Goal: Communication & Community: Answer question/provide support

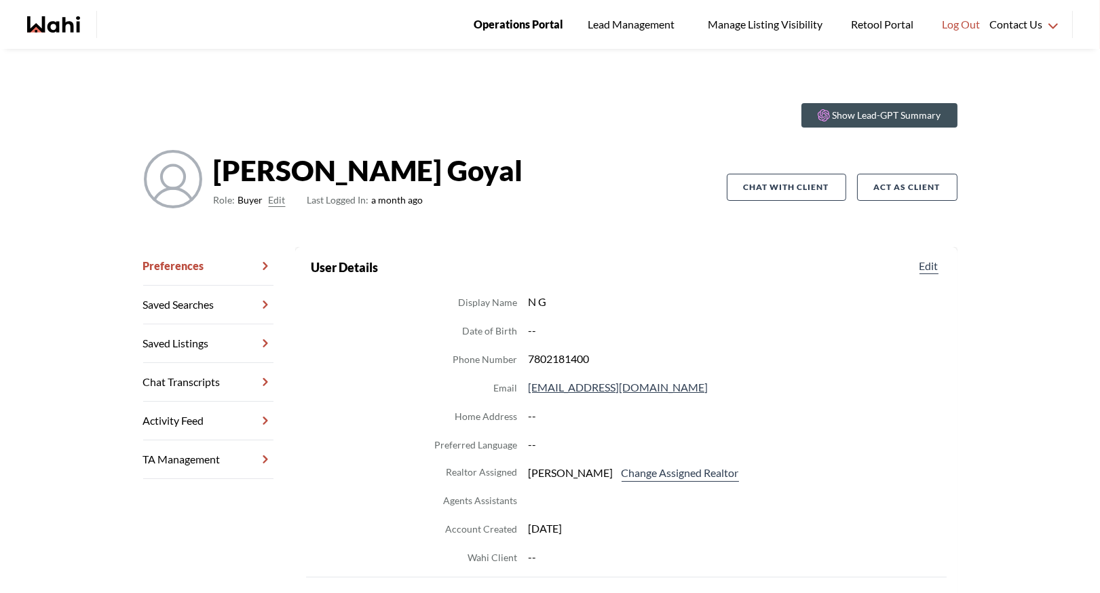
click at [495, 26] on span "Operations Portal" at bounding box center [519, 25] width 90 height 18
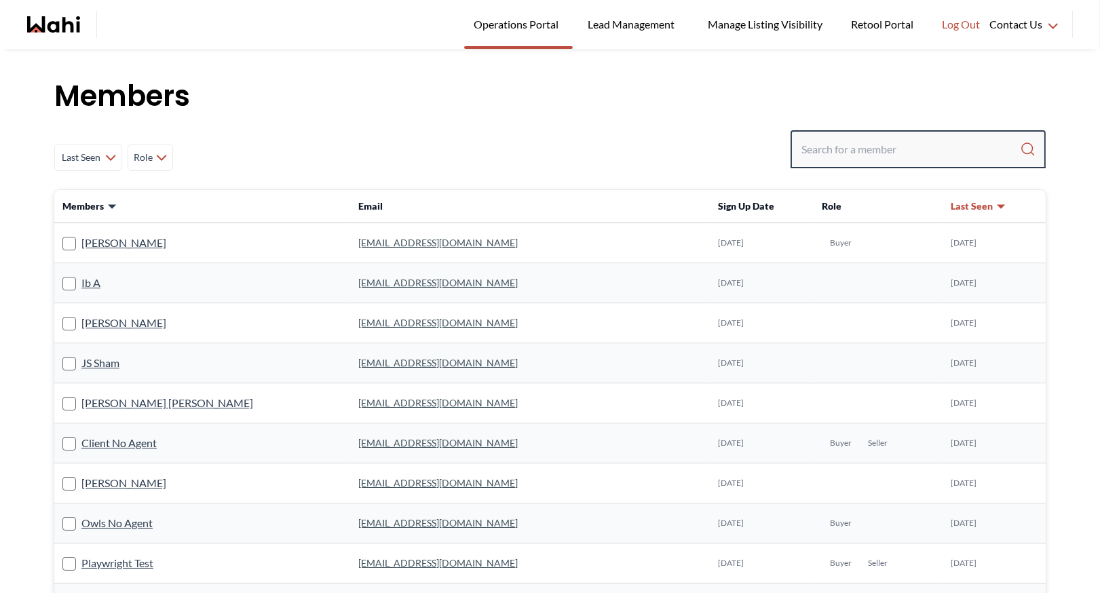
click at [842, 158] on input "Search input" at bounding box center [911, 149] width 219 height 24
type input "barbara funt"
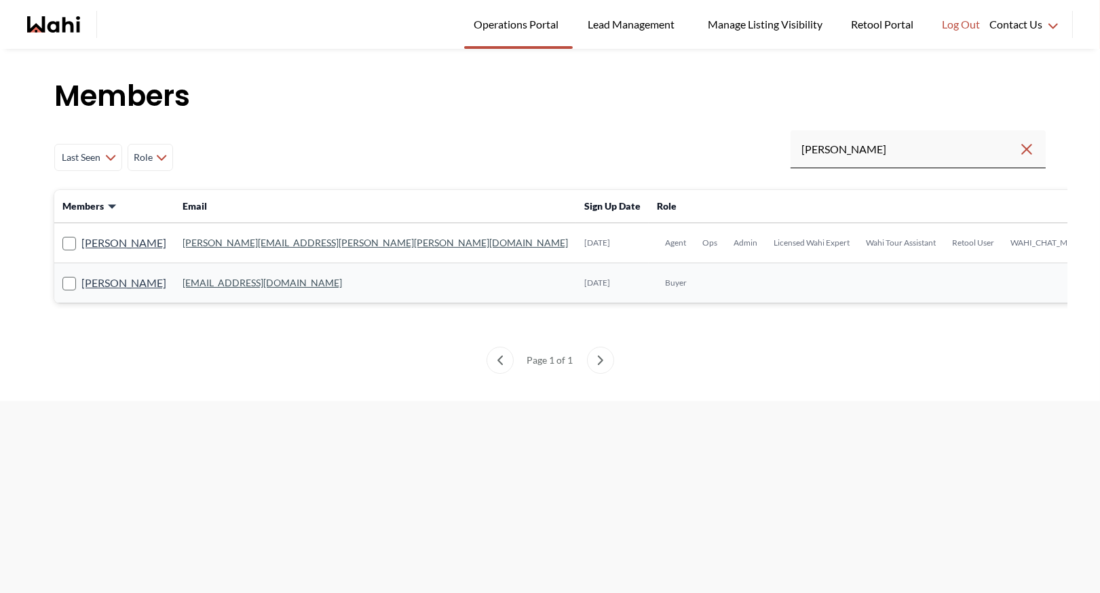
click at [240, 240] on link "barb.funt@wahi.com" at bounding box center [376, 243] width 386 height 12
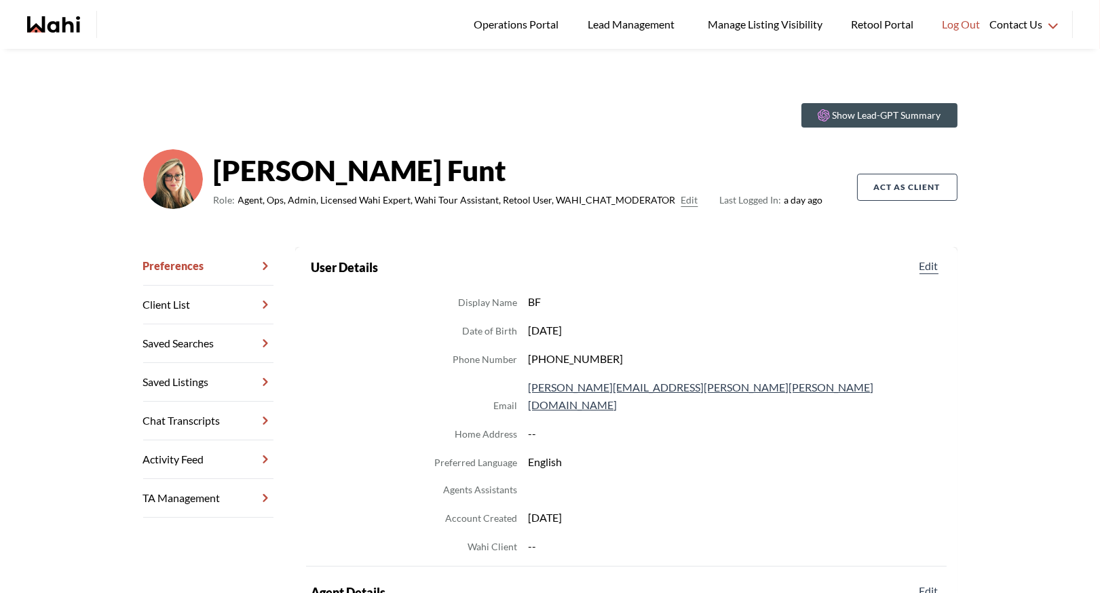
click at [184, 425] on link "Chat Transcripts" at bounding box center [208, 421] width 130 height 39
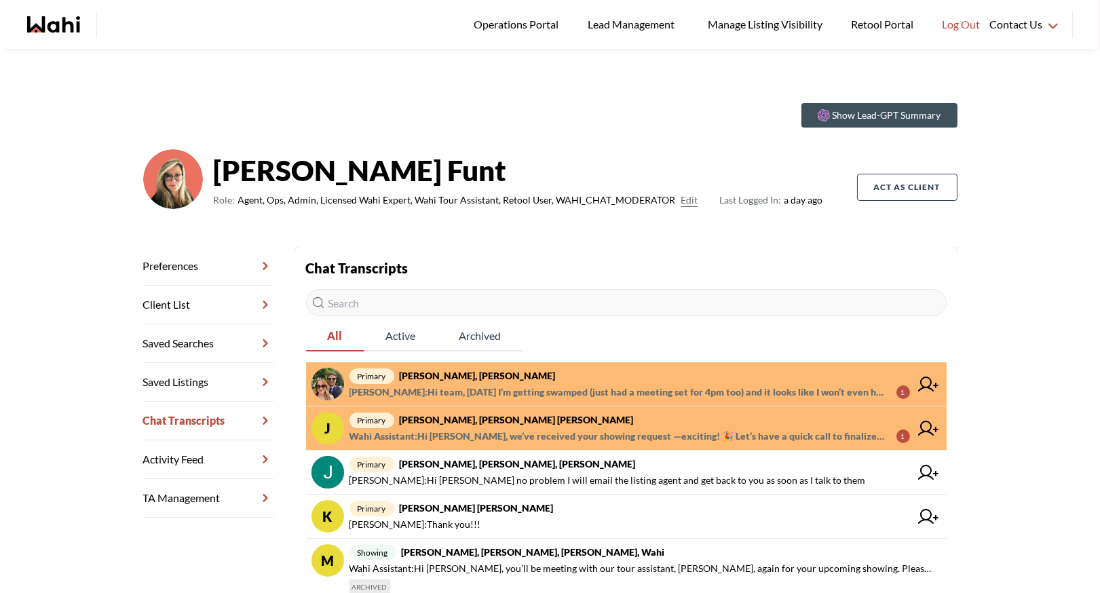
click at [500, 379] on span "primary Sean Andrade, Barb" at bounding box center [630, 376] width 561 height 16
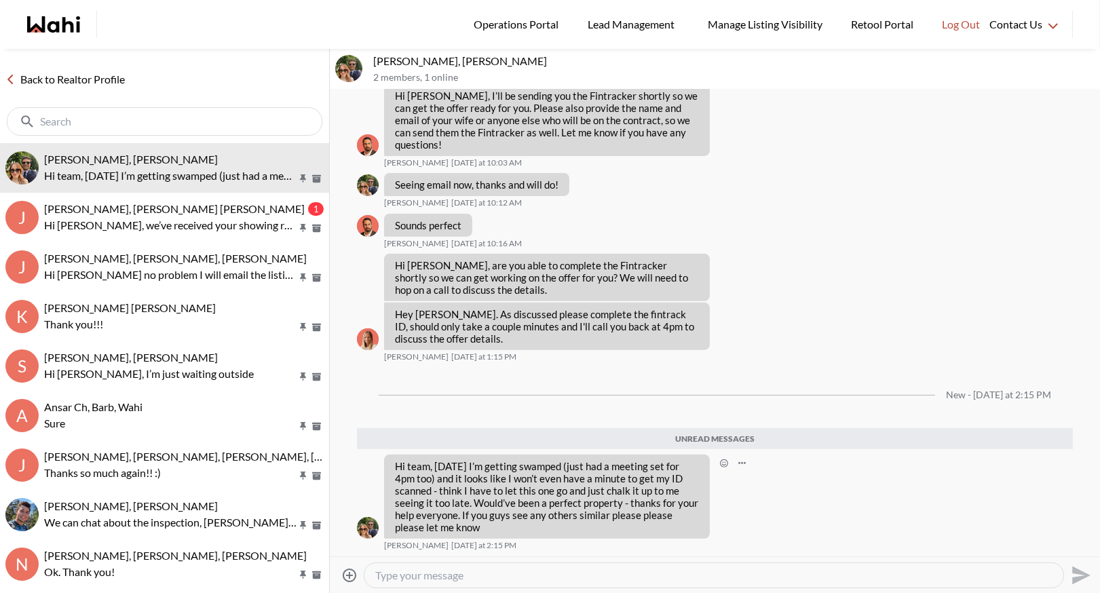
scroll to position [1140, 0]
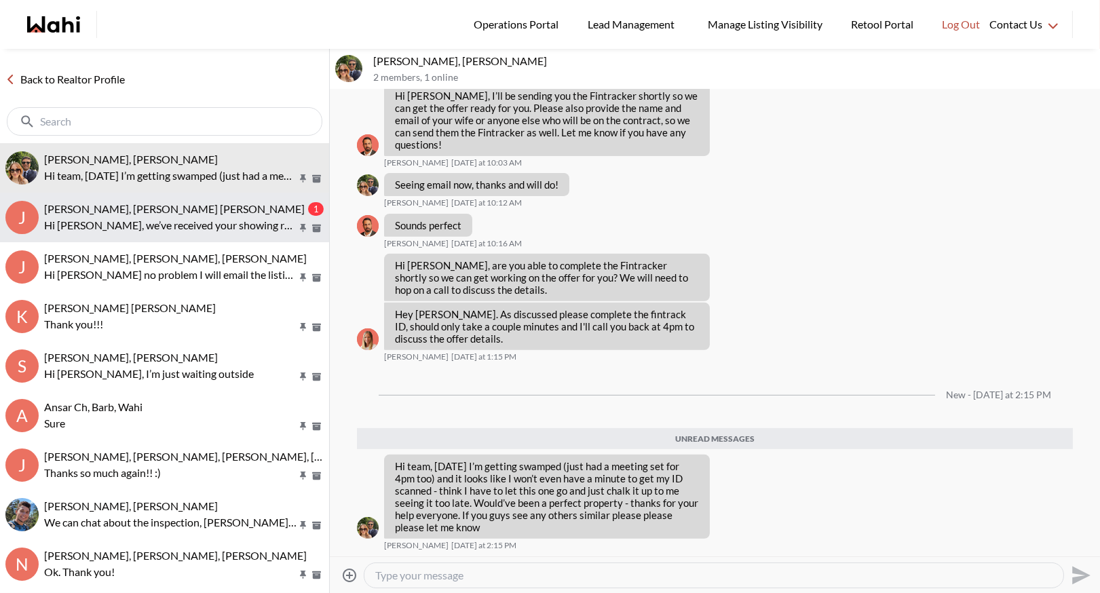
click at [215, 217] on p "Hi Jessica, we’ve received your showing request —exciting! 🎉 Let’s have a quick…" at bounding box center [170, 225] width 253 height 16
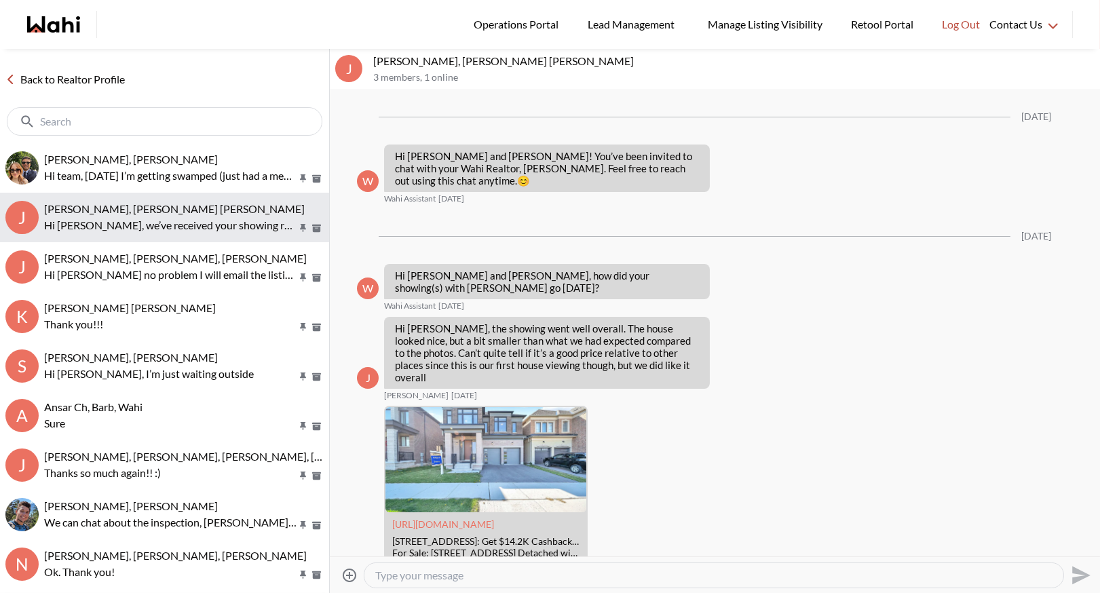
scroll to position [382, 0]
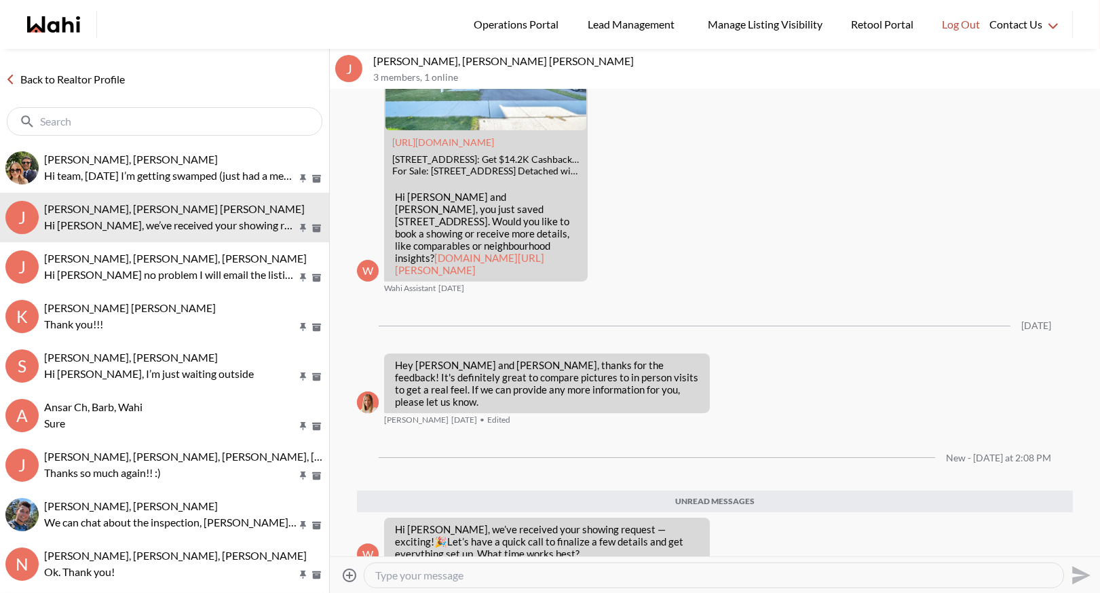
click at [50, 76] on link "Back to Realtor Profile" at bounding box center [65, 80] width 130 height 18
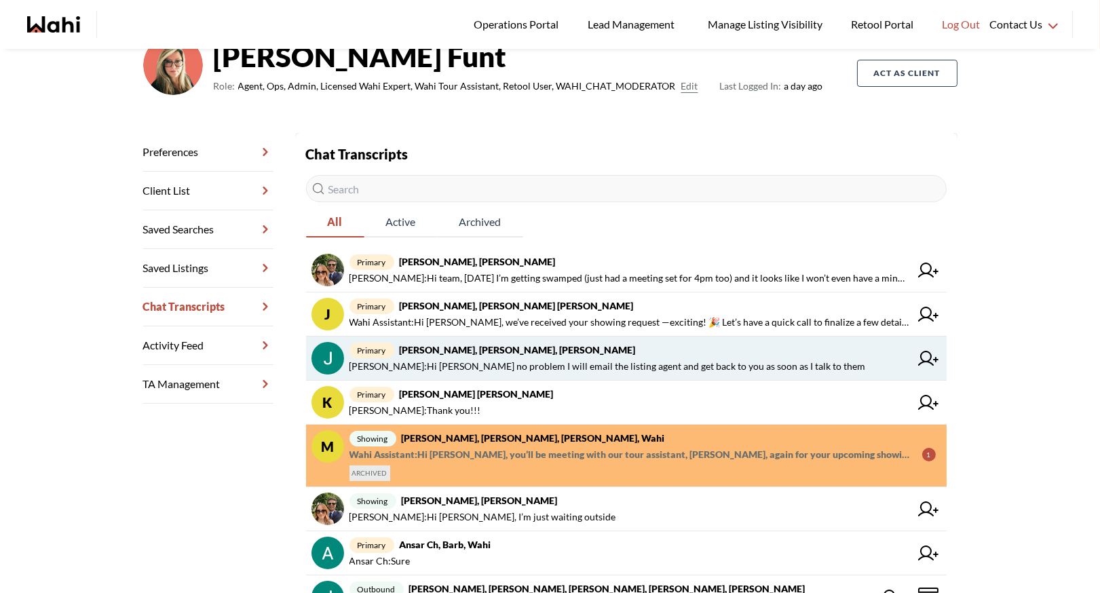
scroll to position [134, 0]
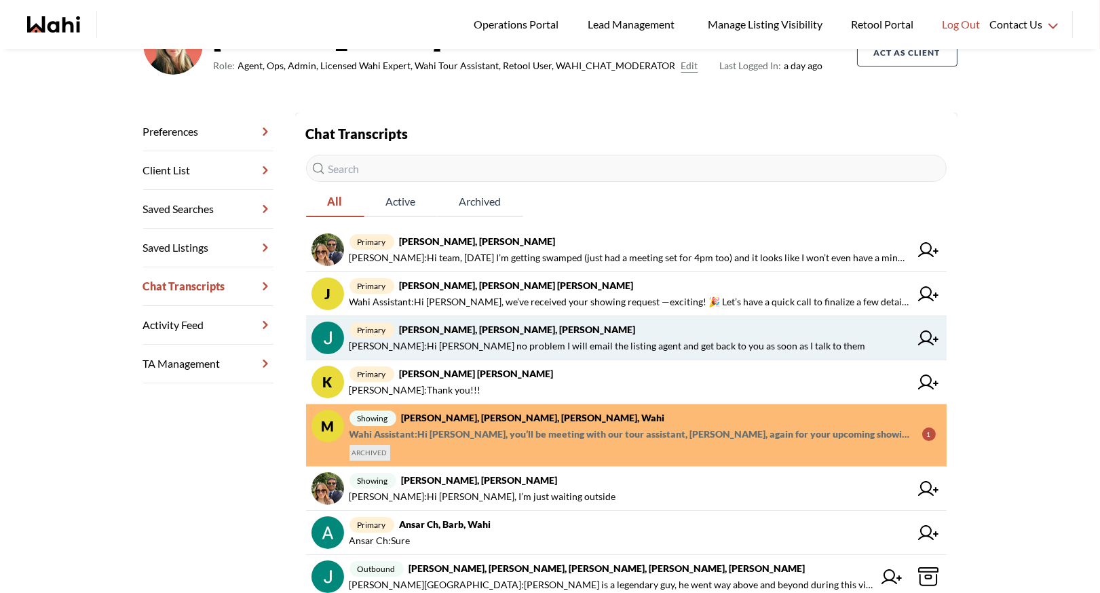
click at [516, 328] on strong "[PERSON_NAME], [PERSON_NAME], [PERSON_NAME]" at bounding box center [518, 330] width 236 height 12
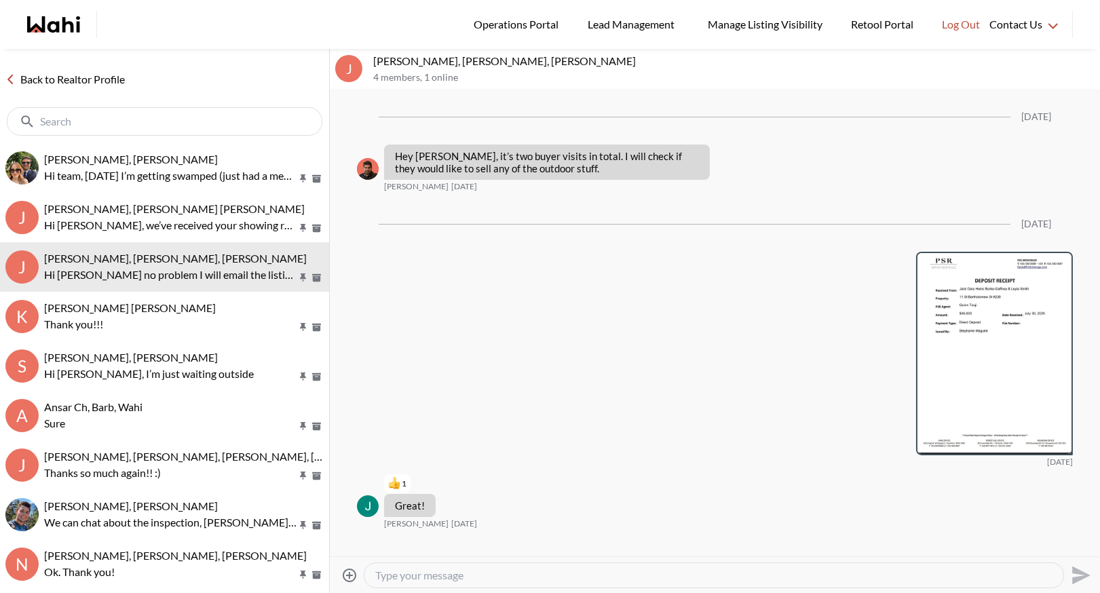
scroll to position [2625, 0]
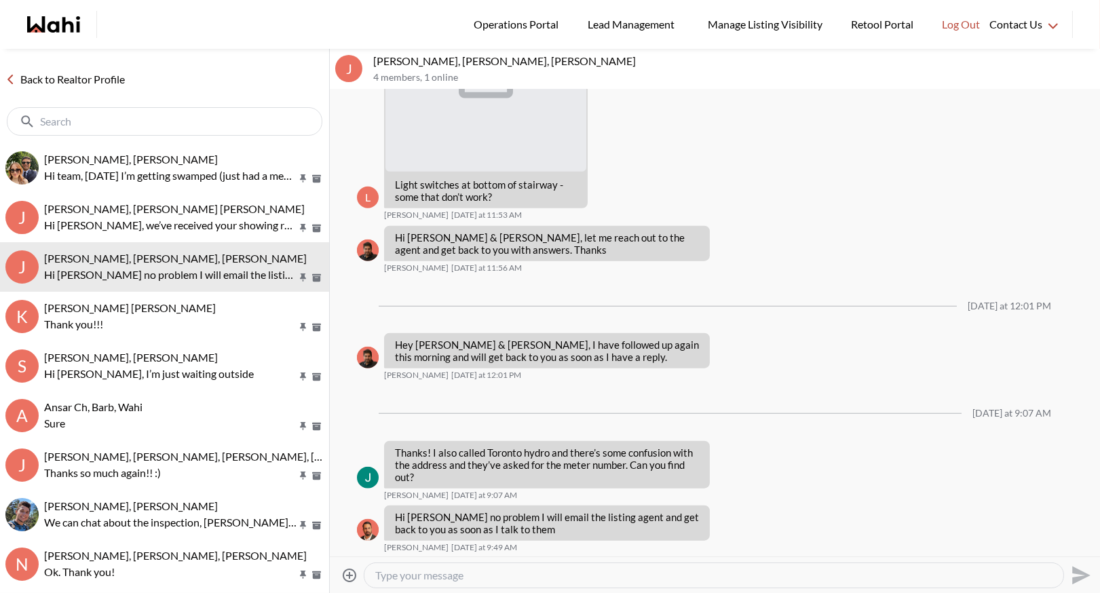
click at [98, 82] on link "Back to Realtor Profile" at bounding box center [65, 80] width 130 height 18
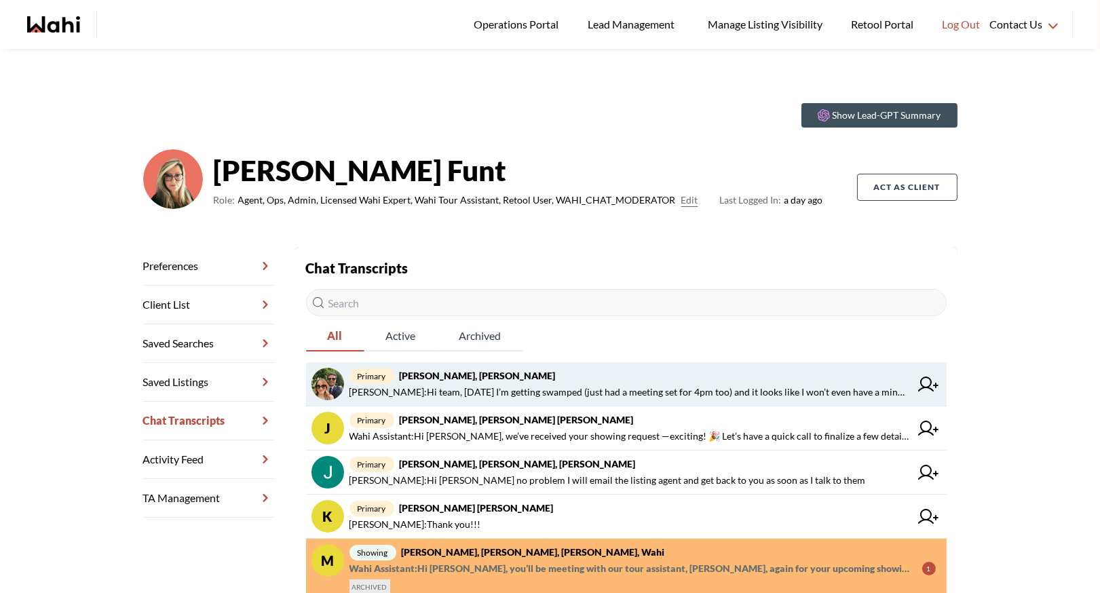
click at [502, 377] on span "primary Sean Andrade, Barb" at bounding box center [630, 376] width 561 height 16
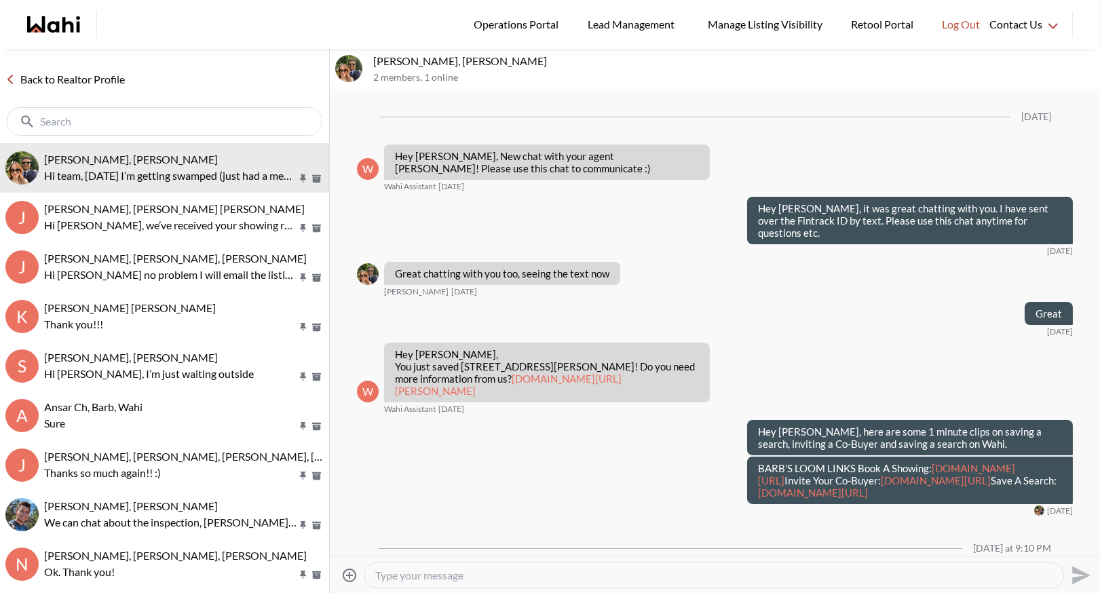
scroll to position [1053, 0]
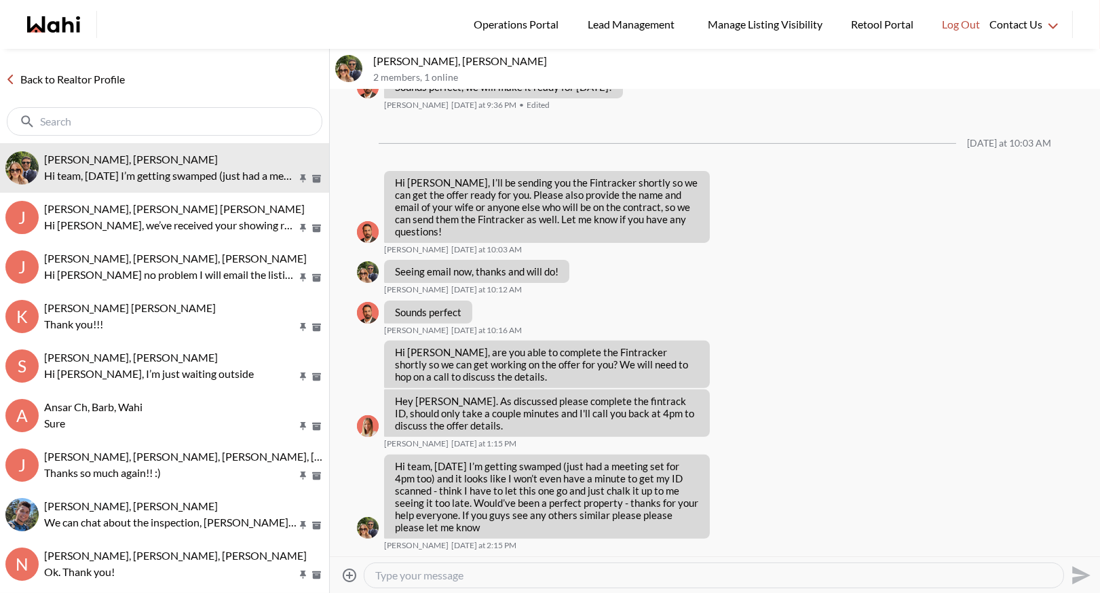
click at [100, 78] on link "Back to Realtor Profile" at bounding box center [65, 80] width 130 height 18
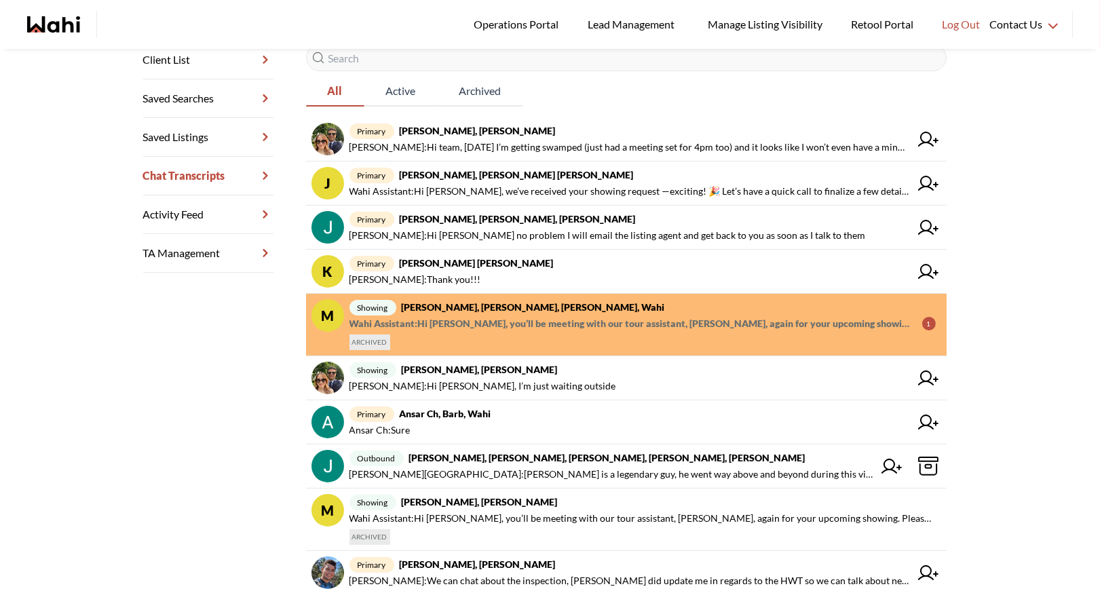
click at [561, 305] on span "showing Ansar Ch, Barbara, Duane, Wahi" at bounding box center [643, 307] width 586 height 16
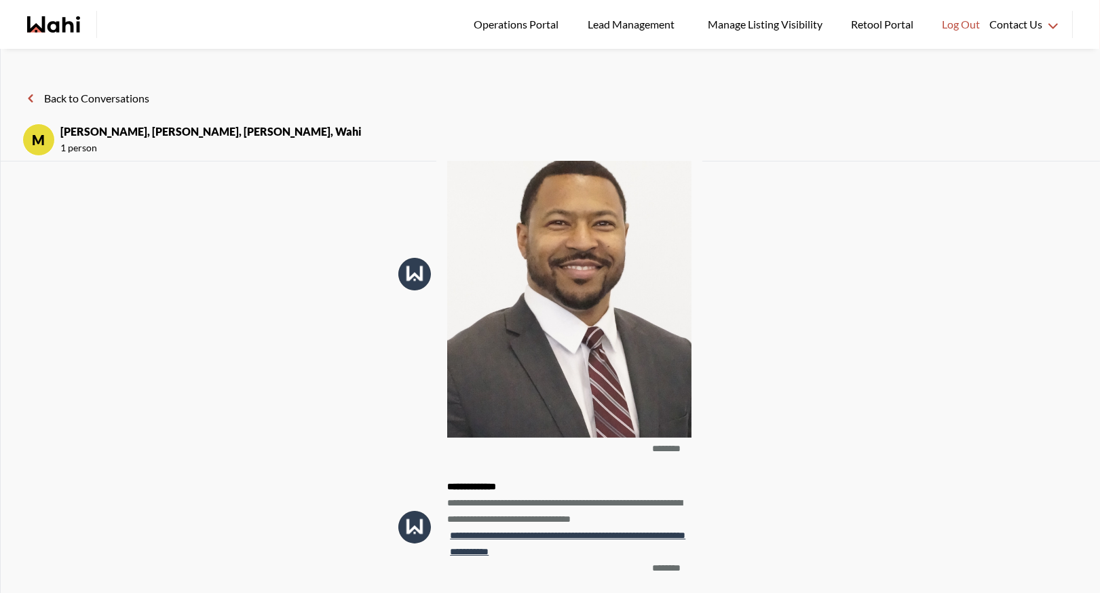
scroll to position [-631, 0]
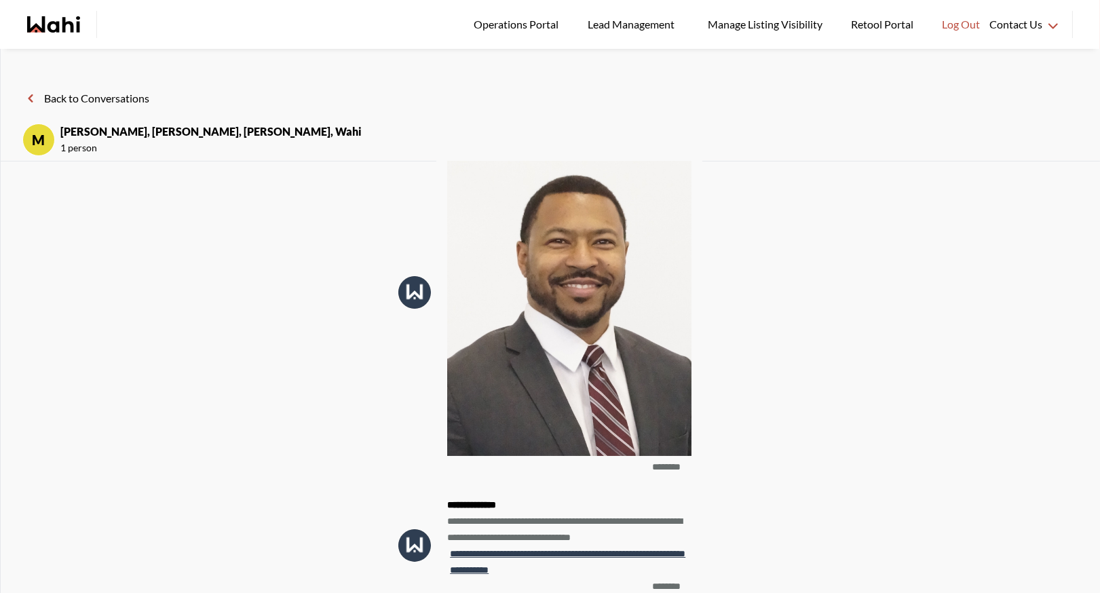
click at [110, 99] on button "Back to Conversations" at bounding box center [85, 99] width 127 height 18
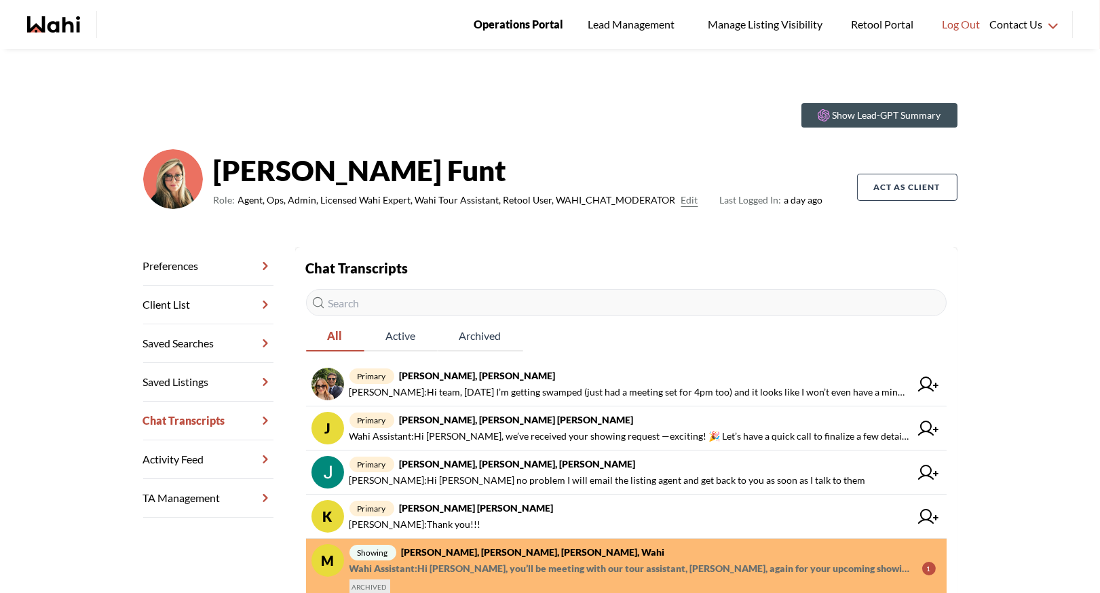
click at [540, 18] on span "Operations Portal" at bounding box center [519, 25] width 90 height 18
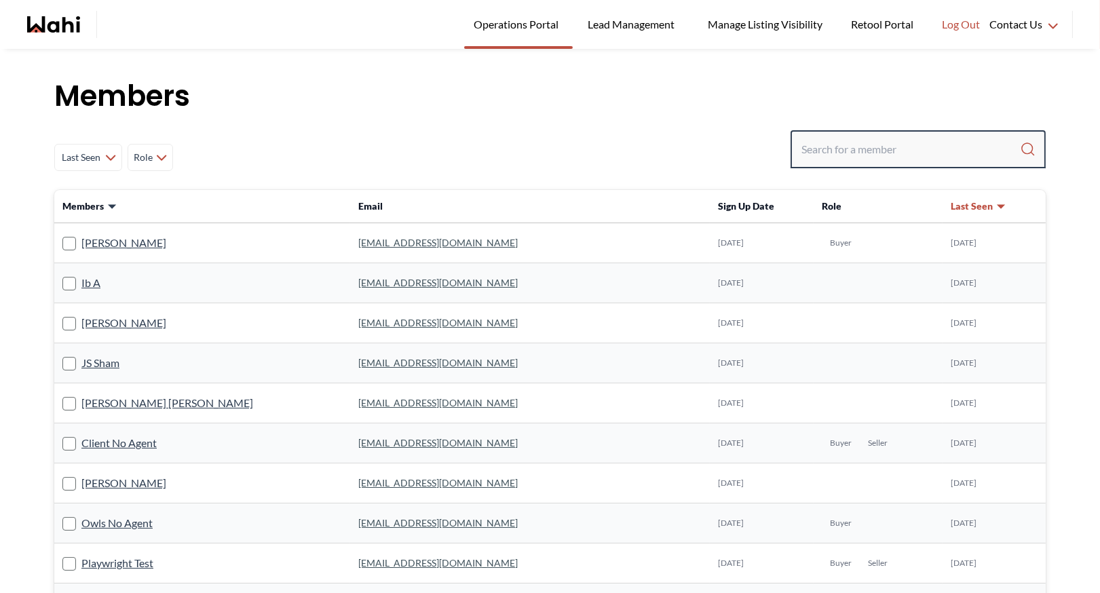
click at [846, 145] on input "Search input" at bounding box center [911, 149] width 219 height 24
type input "[PERSON_NAME]"
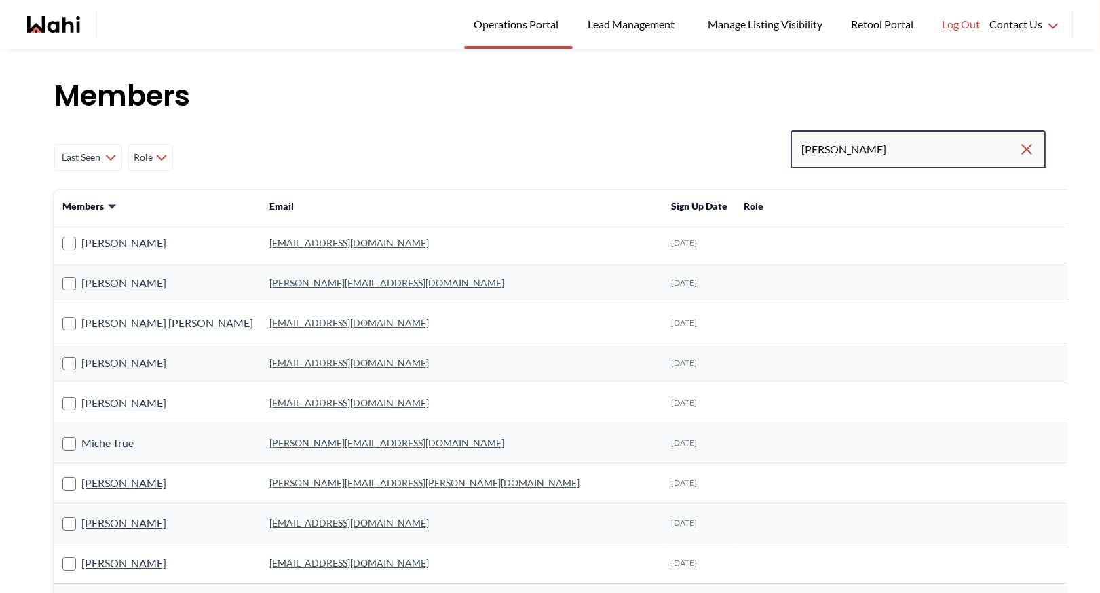
click at [858, 150] on input "[PERSON_NAME]" at bounding box center [910, 149] width 217 height 24
type input "[PERSON_NAME]"
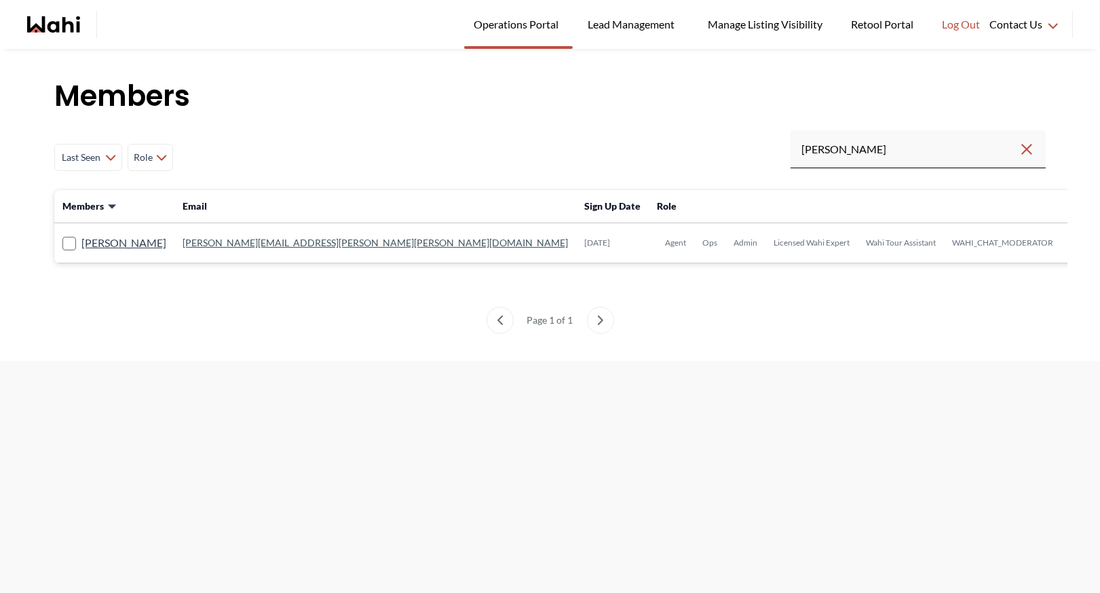
click at [257, 243] on link "michelle.williams@wahi.com" at bounding box center [376, 243] width 386 height 12
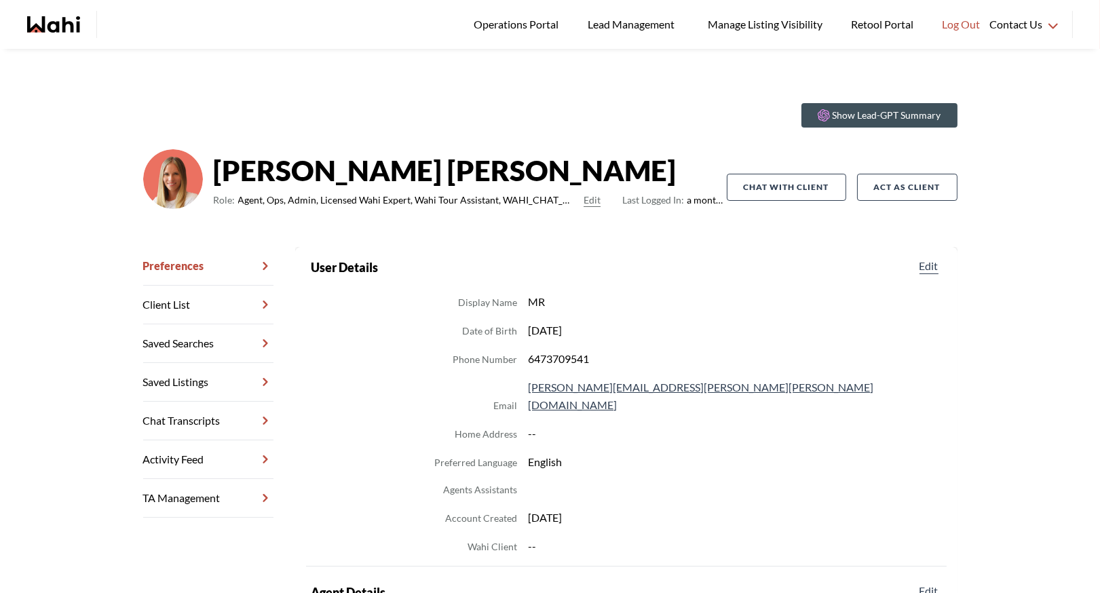
click at [208, 416] on link "Chat Transcripts" at bounding box center [208, 421] width 130 height 39
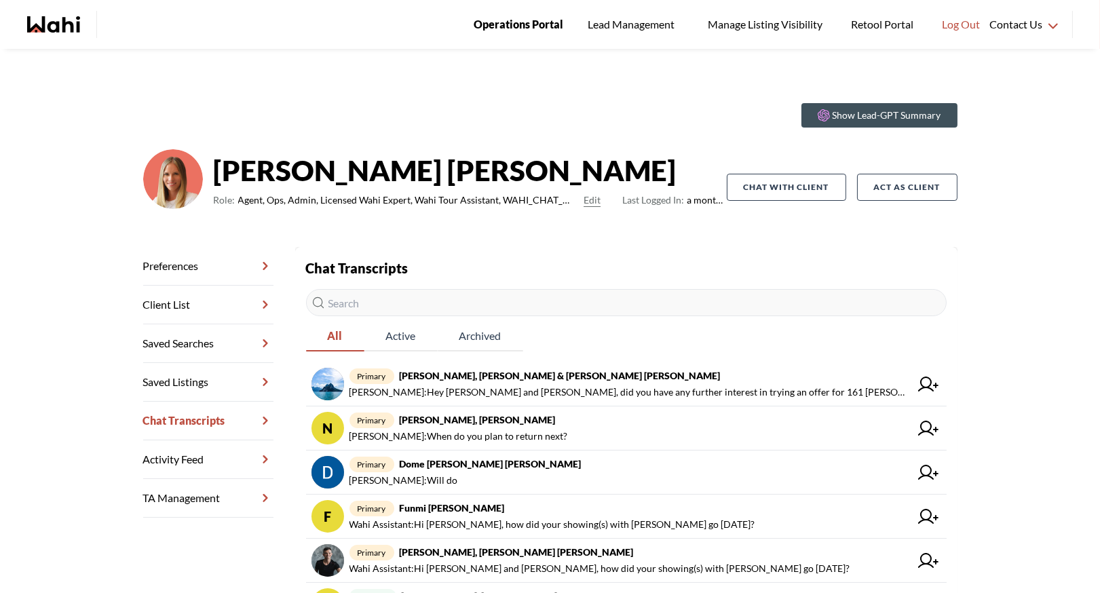
click at [500, 18] on span "Operations Portal" at bounding box center [519, 25] width 90 height 18
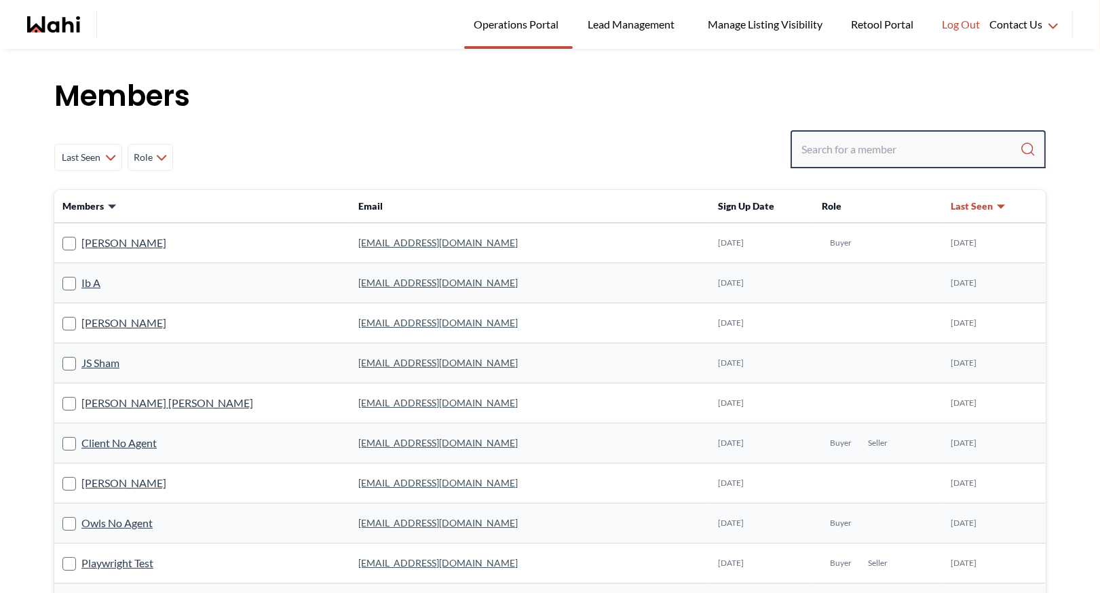
click at [837, 150] on input "Search input" at bounding box center [911, 149] width 219 height 24
type input "faraz"
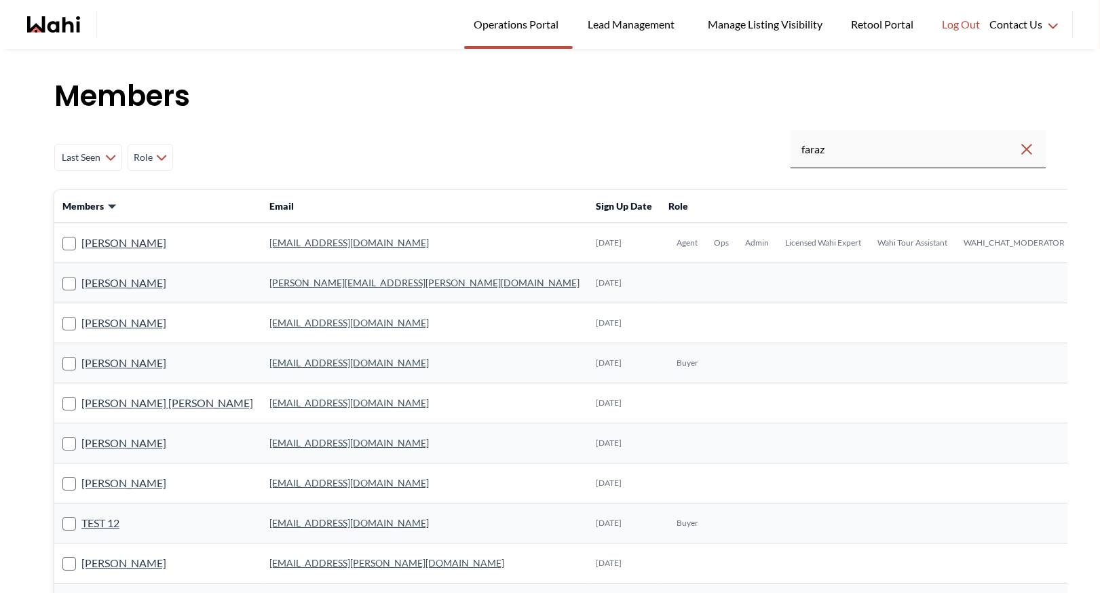
click at [283, 237] on link "faraz.azam@wahi.com" at bounding box center [349, 243] width 160 height 12
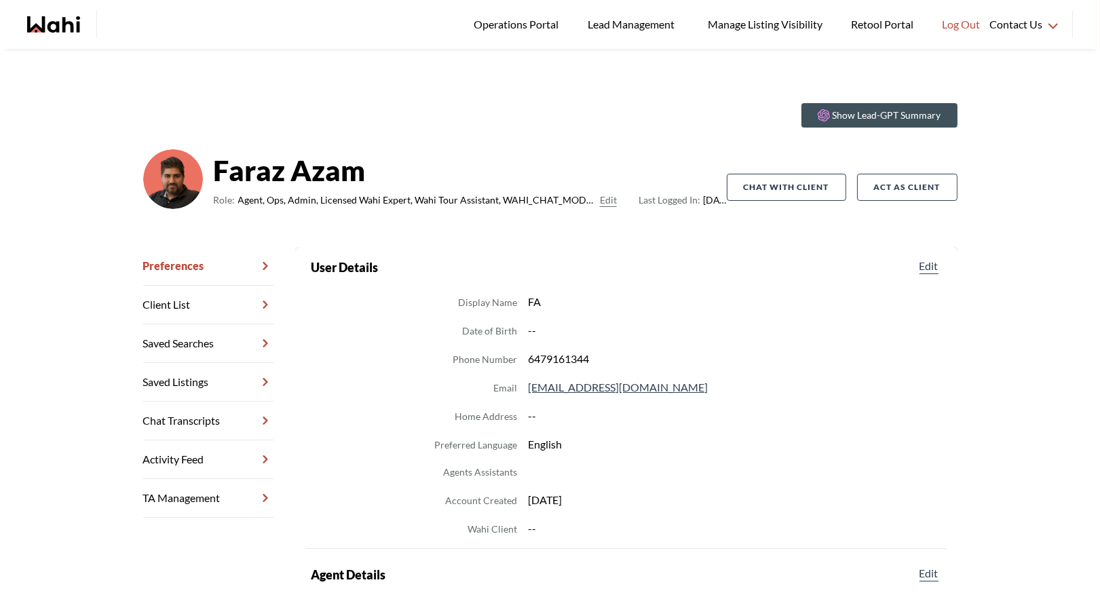
click at [199, 413] on link "Chat Transcripts" at bounding box center [208, 421] width 130 height 39
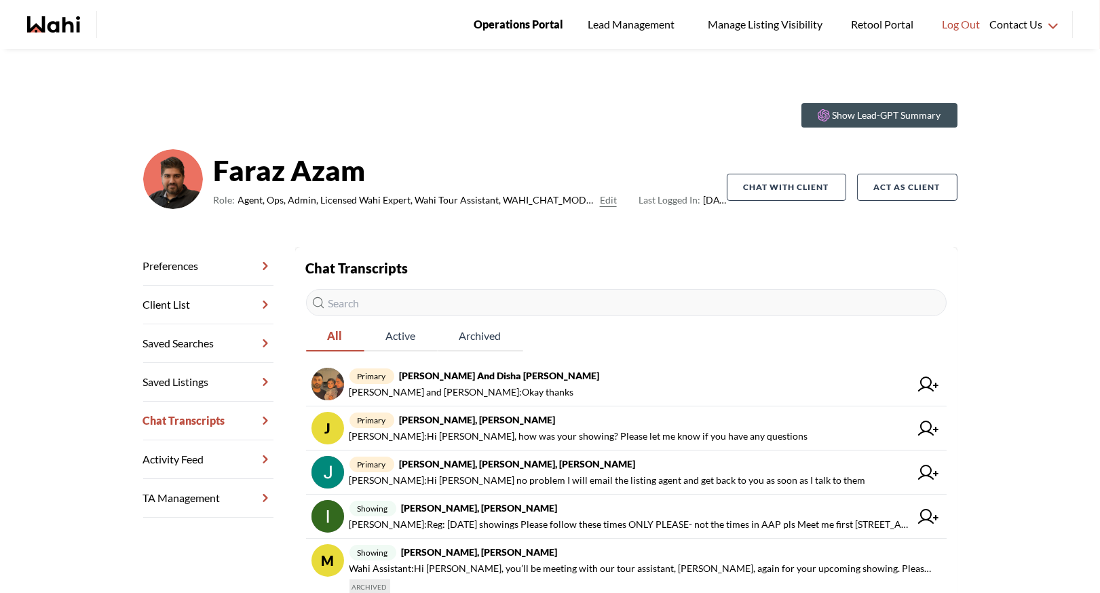
click at [544, 28] on span "Operations Portal" at bounding box center [519, 25] width 90 height 18
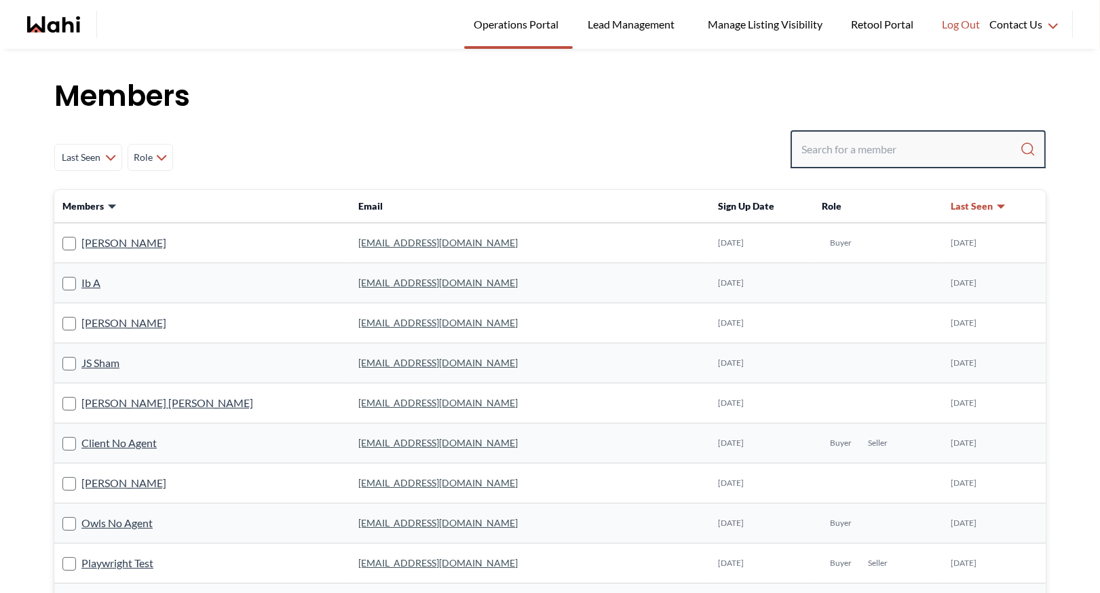
click at [864, 145] on input "Search input" at bounding box center [911, 149] width 219 height 24
type input "[PERSON_NAME]"
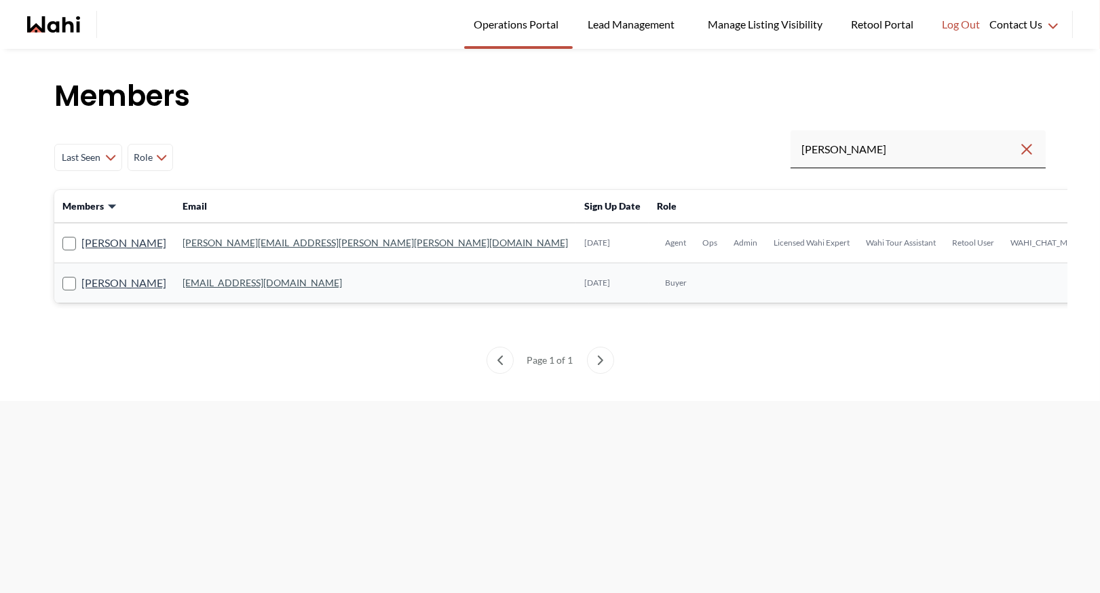
click at [238, 245] on link "[PERSON_NAME][EMAIL_ADDRESS][PERSON_NAME][PERSON_NAME][DOMAIN_NAME]" at bounding box center [376, 243] width 386 height 12
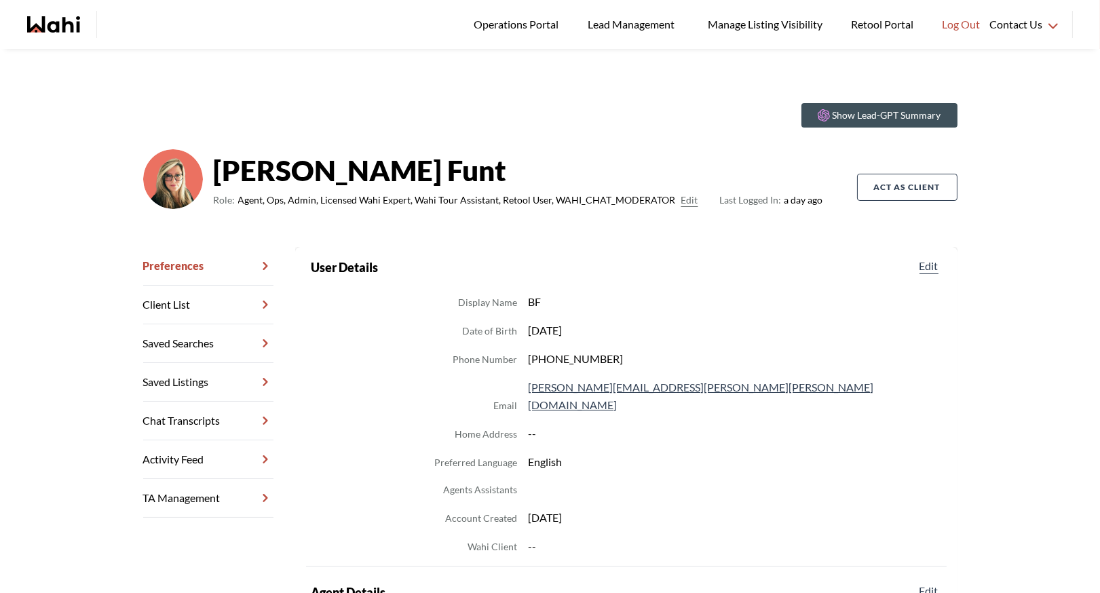
click at [173, 415] on link "Chat Transcripts" at bounding box center [208, 421] width 130 height 39
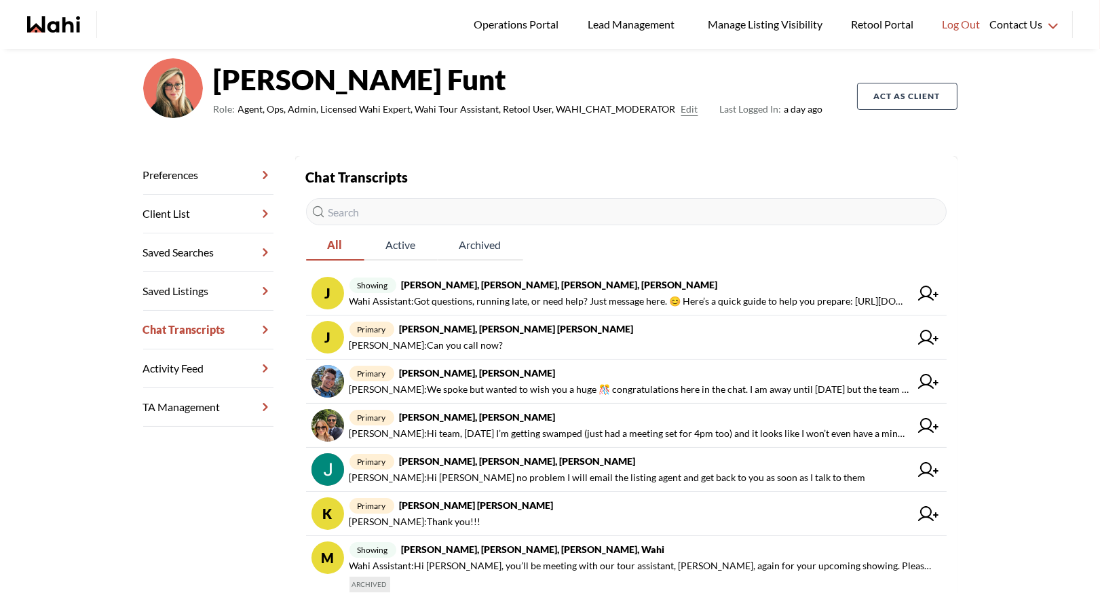
scroll to position [109, 0]
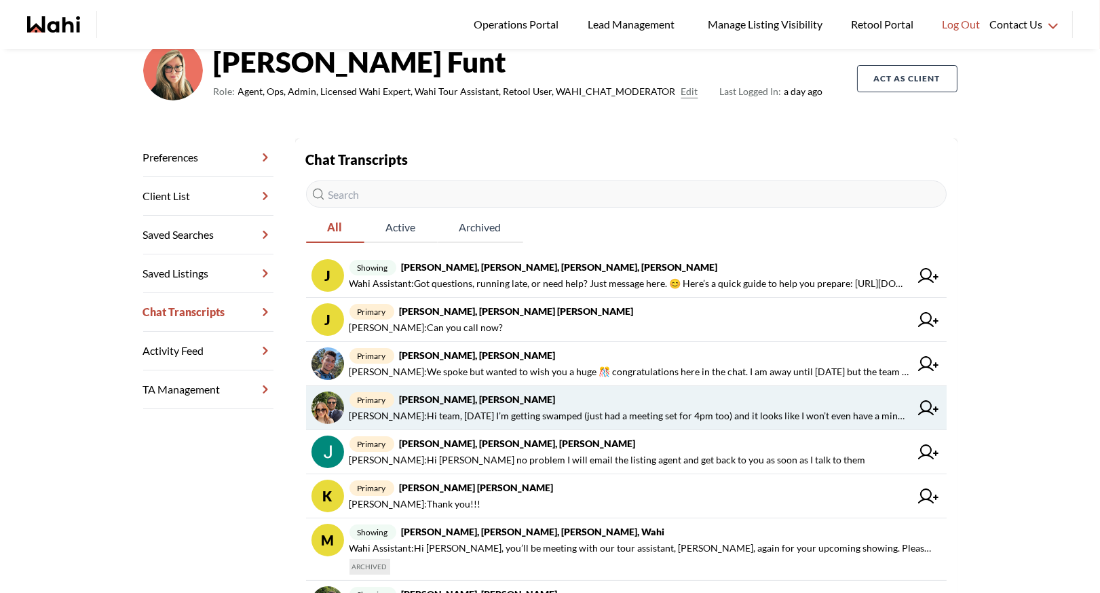
click at [457, 408] on span "Sean Andrade : Hi team, today I’m getting swamped (just had a meeting set for 4…" at bounding box center [630, 416] width 561 height 16
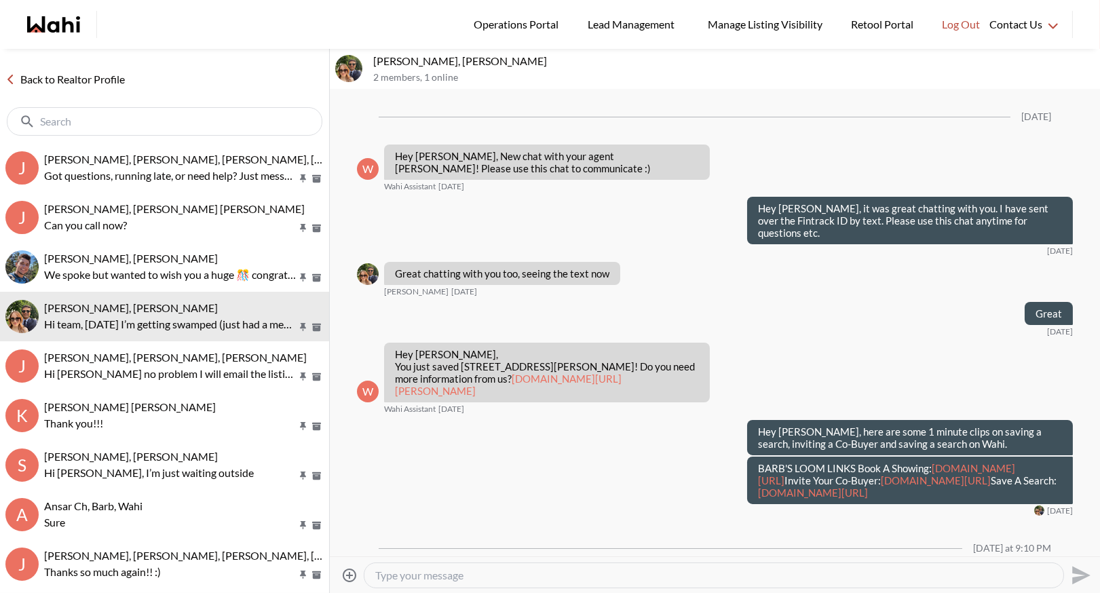
scroll to position [1053, 0]
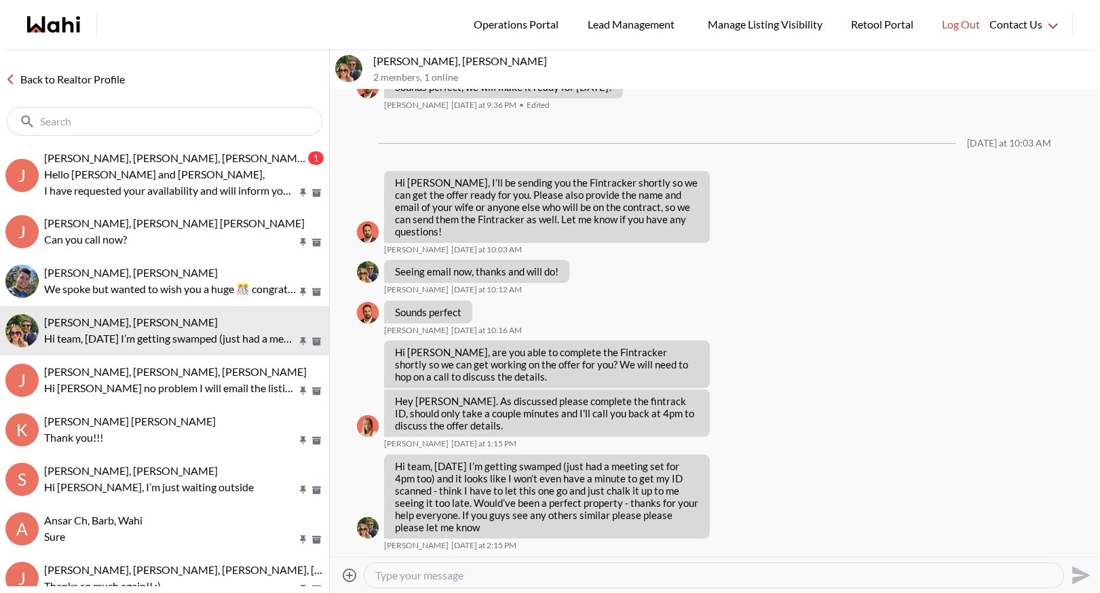
click at [77, 73] on link "Back to Realtor Profile" at bounding box center [65, 80] width 130 height 18
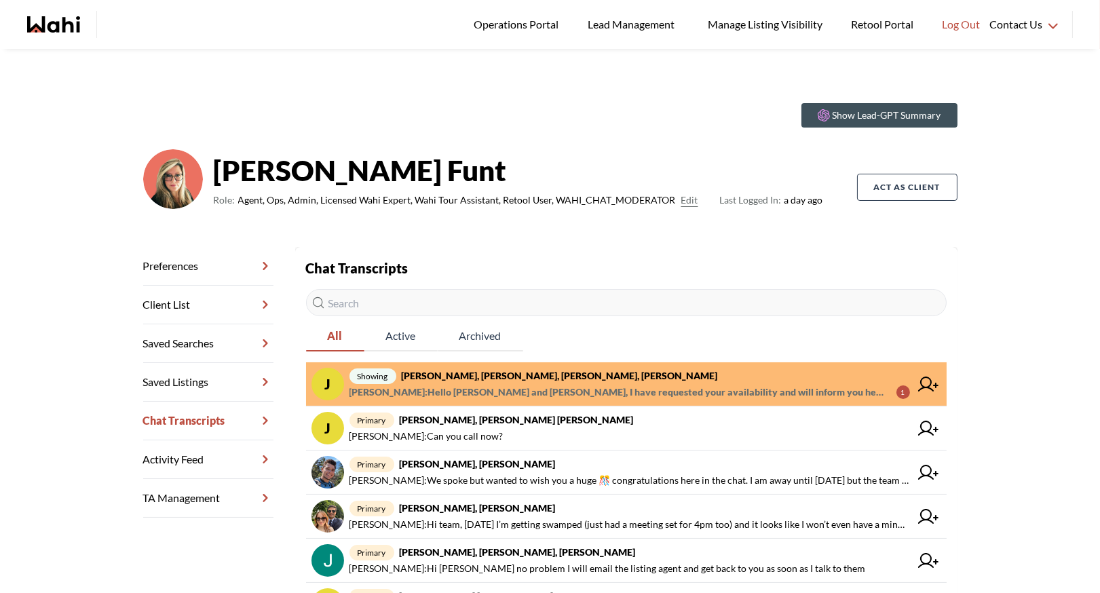
click at [548, 384] on span "Rohit Duggal : Hello Jessica and Aman, I have requested your availability and w…" at bounding box center [618, 392] width 536 height 16
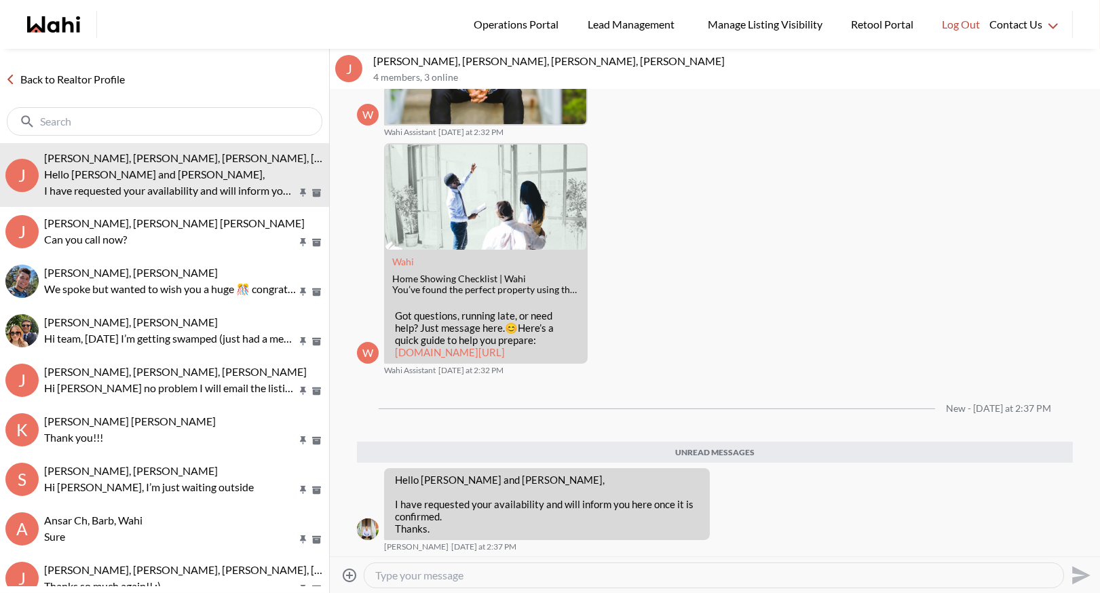
scroll to position [286, 0]
click at [69, 89] on div "Back to Realtor Profile" at bounding box center [164, 96] width 329 height 94
click at [69, 77] on link "Back to Realtor Profile" at bounding box center [65, 80] width 130 height 18
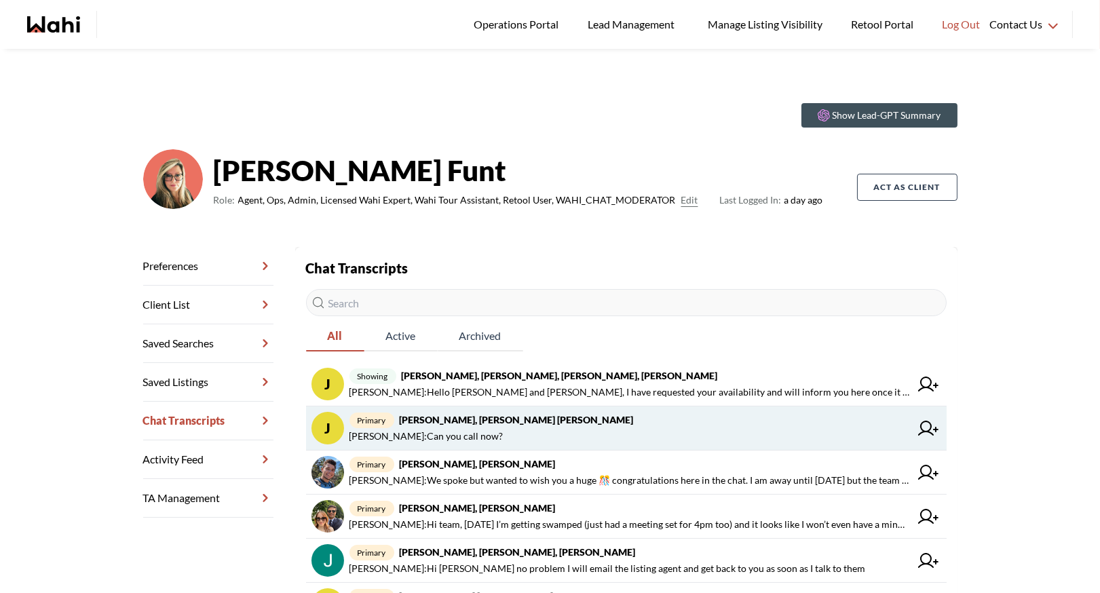
click at [472, 419] on strong "[PERSON_NAME], [PERSON_NAME] [PERSON_NAME]" at bounding box center [517, 420] width 234 height 12
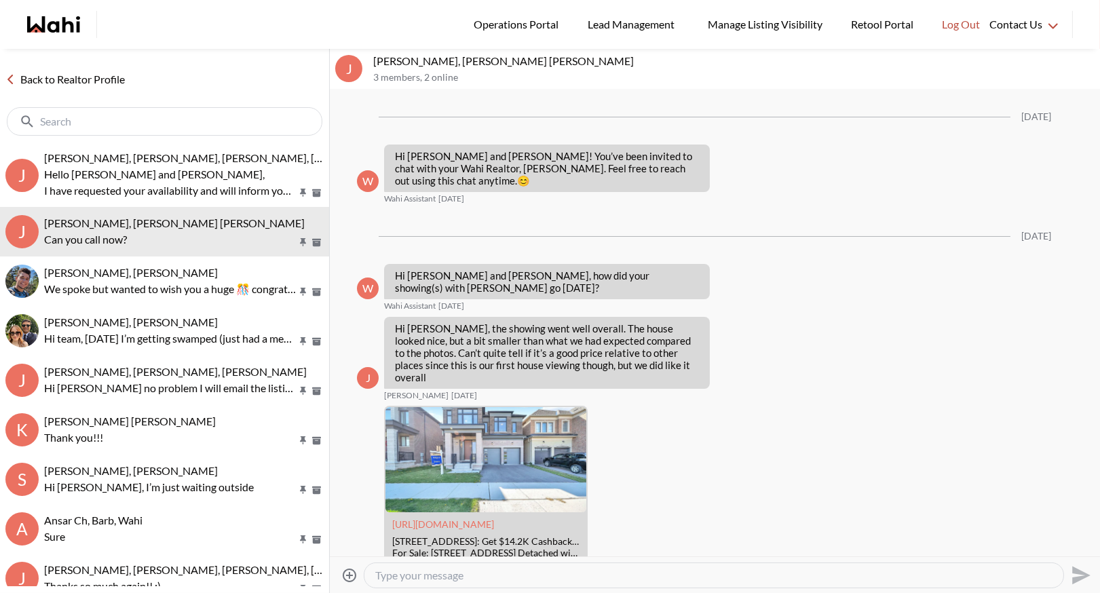
scroll to position [391, 0]
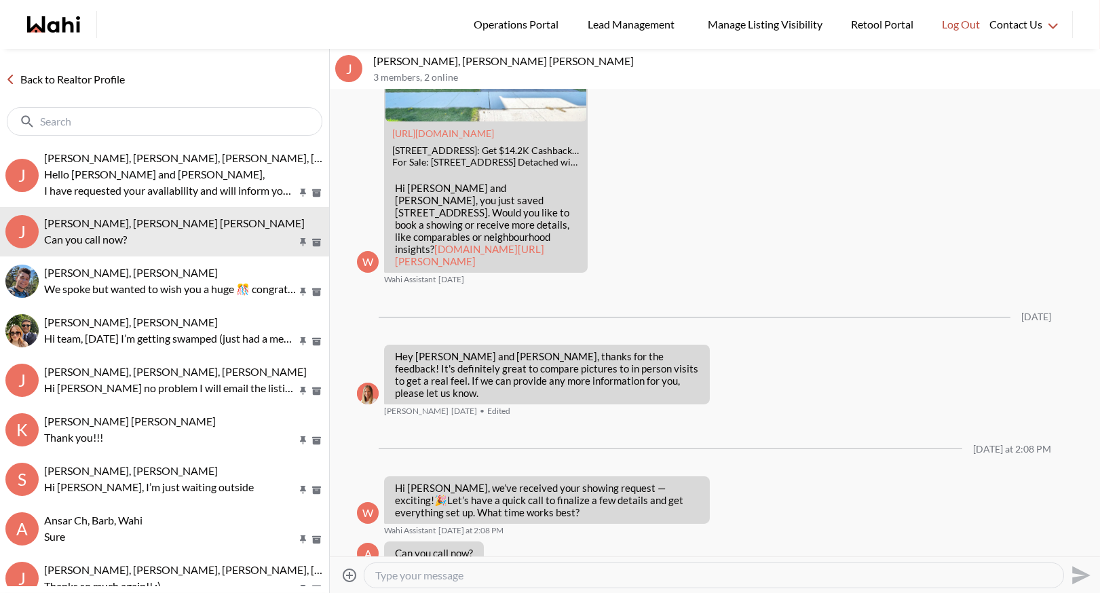
click at [82, 83] on link "Back to Realtor Profile" at bounding box center [65, 80] width 130 height 18
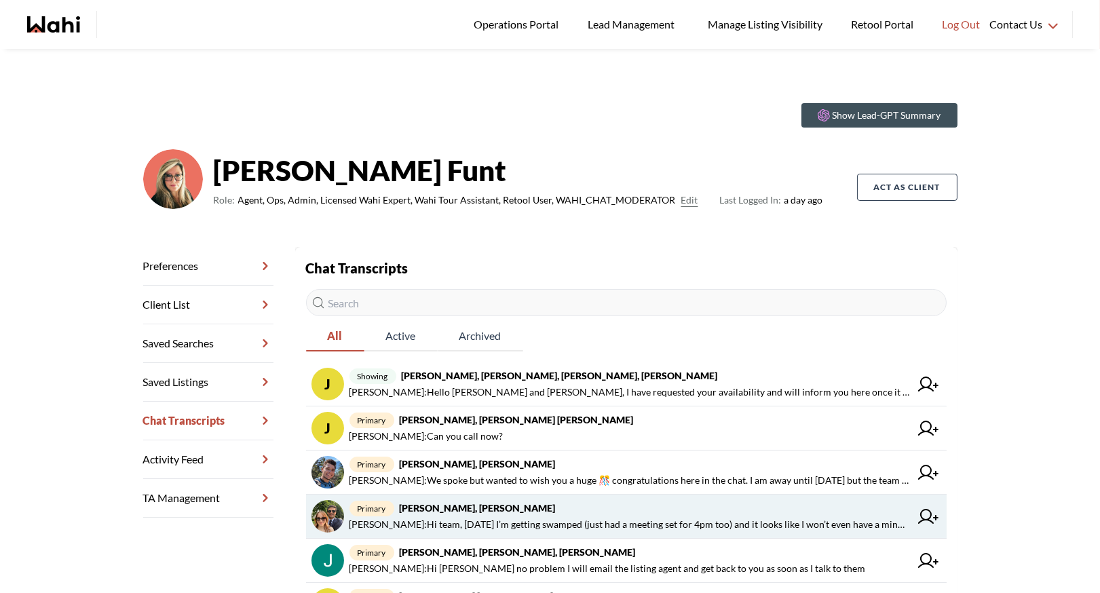
click at [510, 501] on span "primary [PERSON_NAME], [PERSON_NAME]" at bounding box center [630, 508] width 561 height 16
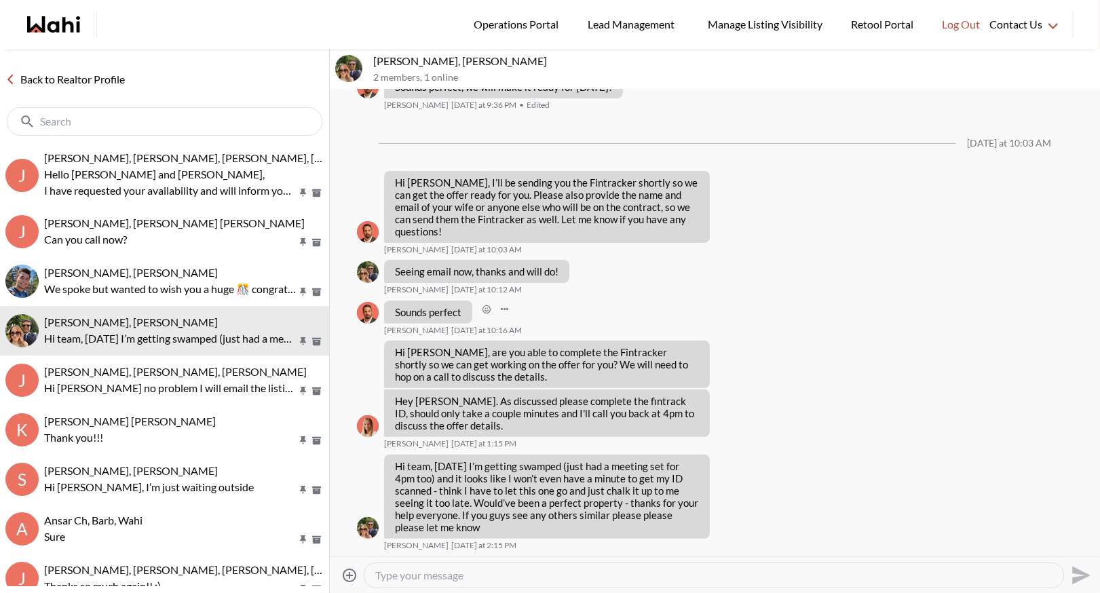
scroll to position [1053, 0]
click at [86, 85] on link "Back to Realtor Profile" at bounding box center [65, 80] width 130 height 18
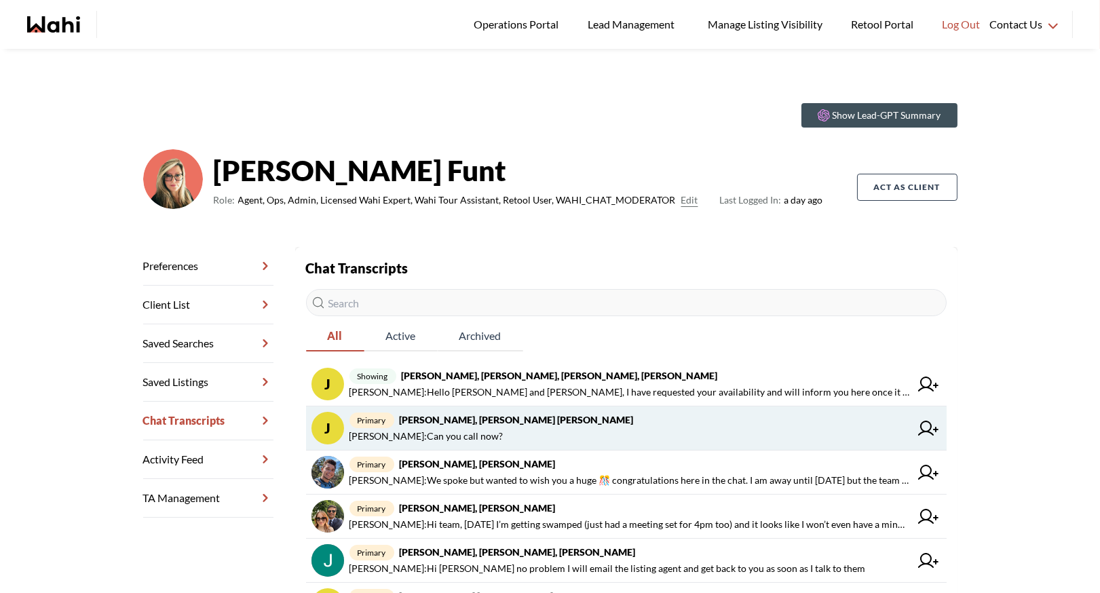
click at [483, 435] on span "[PERSON_NAME] : Can you call now?" at bounding box center [427, 436] width 154 height 16
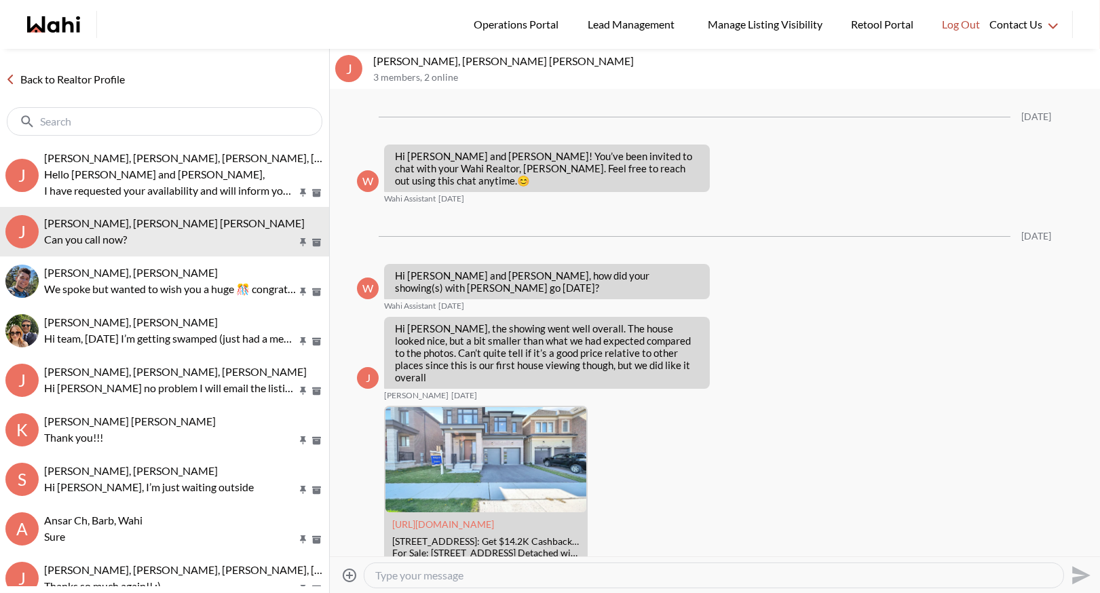
scroll to position [391, 0]
